Goal: Task Accomplishment & Management: Manage account settings

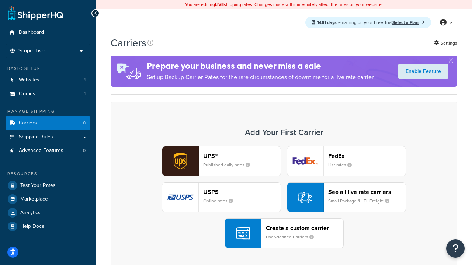
click at [284, 197] on div "UPS® Published daily rates FedEx List rates USPS Online rates See all live rate…" at bounding box center [283, 197] width 331 height 102
click at [367, 156] on header "FedEx" at bounding box center [366, 156] width 77 height 7
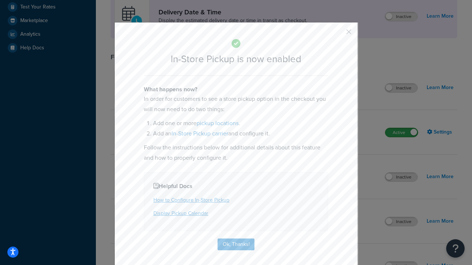
scroll to position [207, 0]
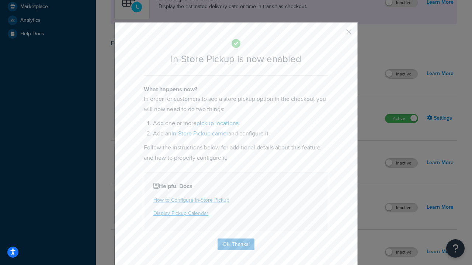
click at [338, 34] on button "button" at bounding box center [338, 35] width 2 height 2
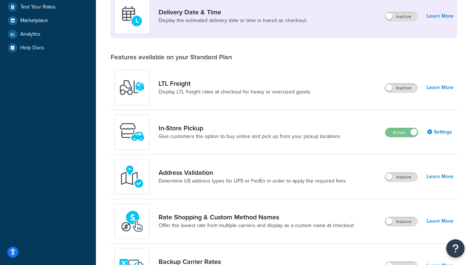
scroll to position [179, 0]
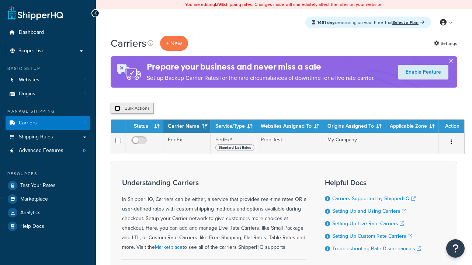
click at [117, 109] on input "checkbox" at bounding box center [118, 109] width 6 height 6
checkbox input "true"
click at [0, 0] on button "Delete" at bounding box center [0, 0] width 0 height 0
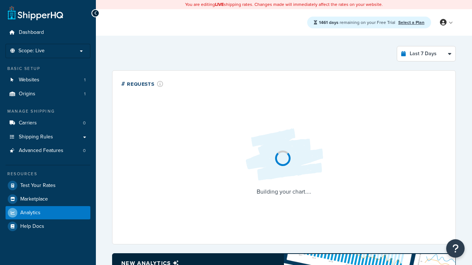
select select "last_7_days"
click at [95, 13] on icon at bounding box center [95, 13] width 3 height 5
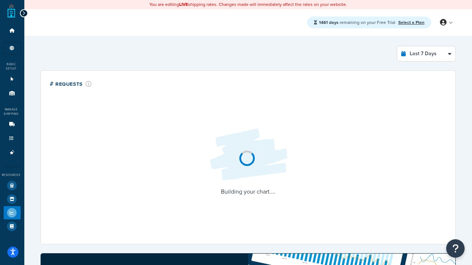
click at [24, 11] on icon at bounding box center [23, 13] width 3 height 5
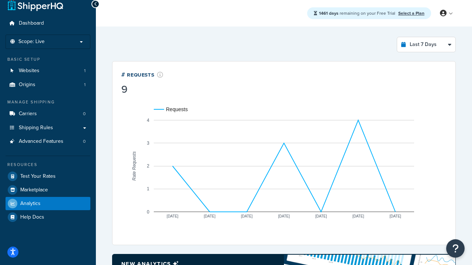
click at [411, 13] on link "Select a Plan" at bounding box center [411, 13] width 26 height 7
